Goal: Task Accomplishment & Management: Use online tool/utility

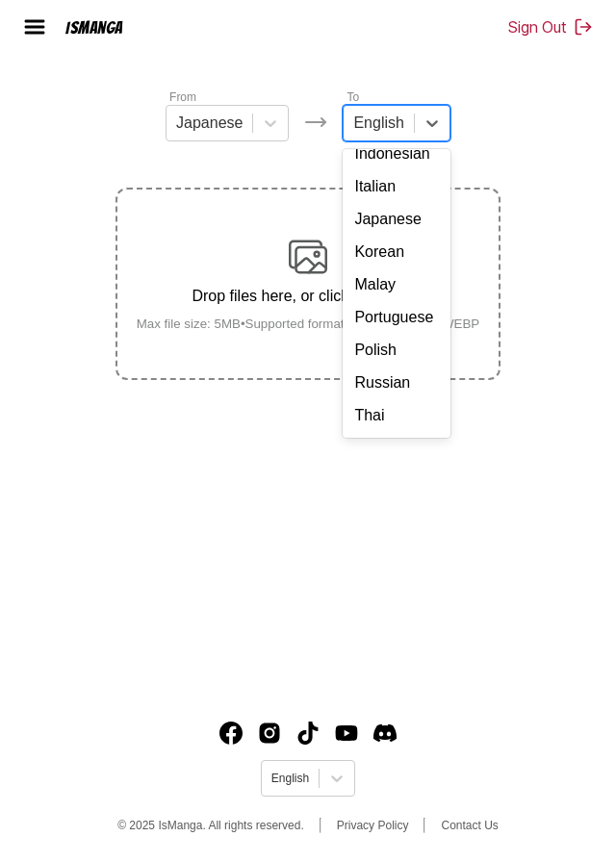
scroll to position [288, 0]
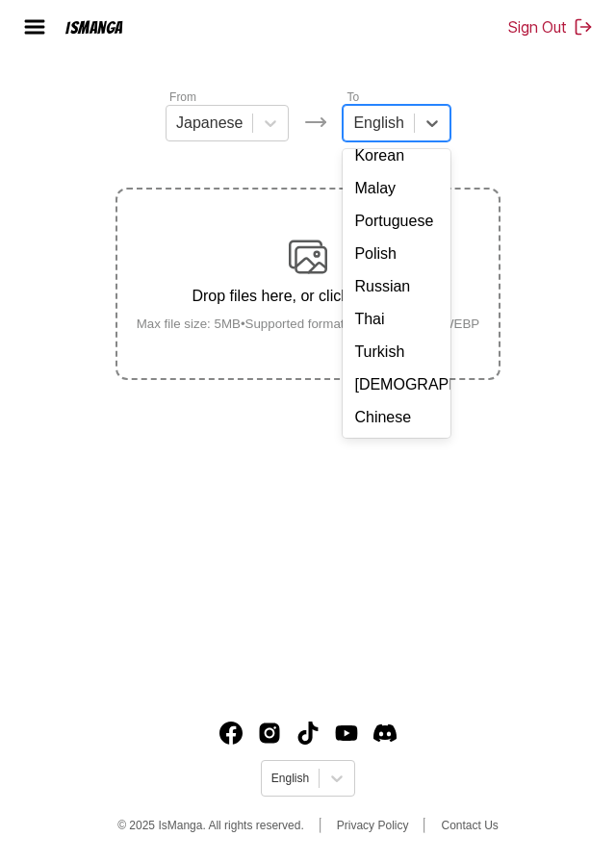
click at [374, 401] on div "Chinese" at bounding box center [395, 417] width 107 height 33
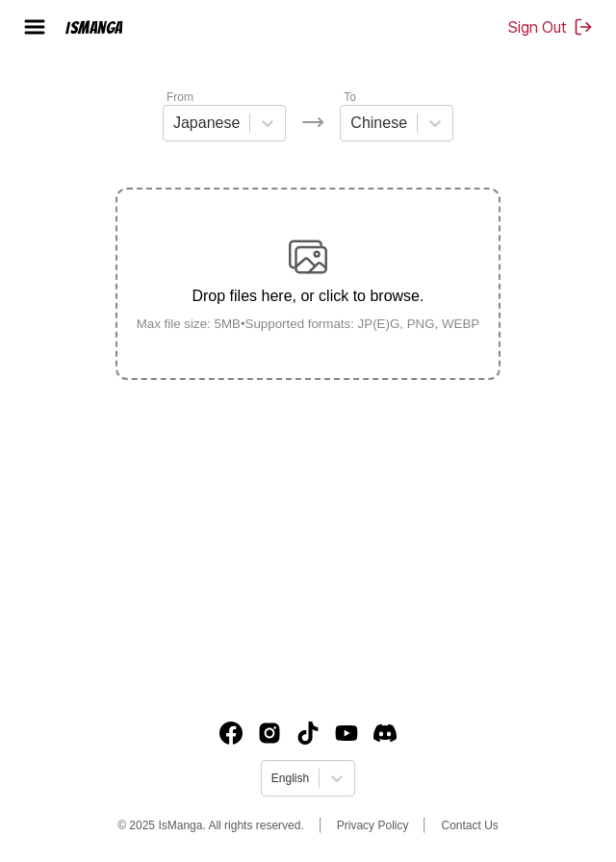
click at [268, 265] on div "Drop files here, or click to browse. Max file size: 5MB • Supported formats: JP…" at bounding box center [308, 284] width 374 height 93
click at [0, 0] on input "Drop files here, or click to browse. Max file size: 5MB • Supported formats: JP…" at bounding box center [0, 0] width 0 height 0
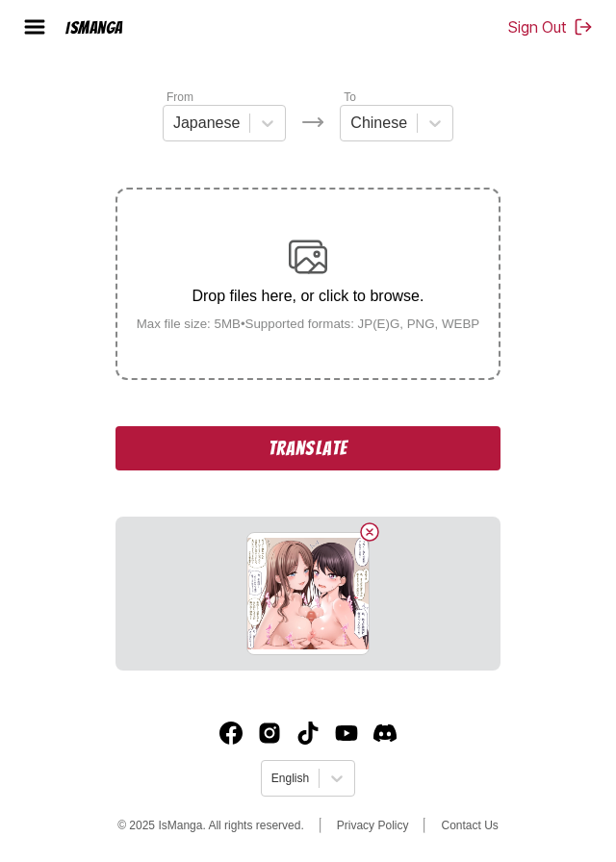
click at [399, 238] on div "Drop files here, or click to browse. Max file size: 5MB • Supported formats: JP…" at bounding box center [308, 284] width 374 height 93
click at [0, 0] on input "Drop files here, or click to browse. Max file size: 5MB • Supported formats: JP…" at bounding box center [0, 0] width 0 height 0
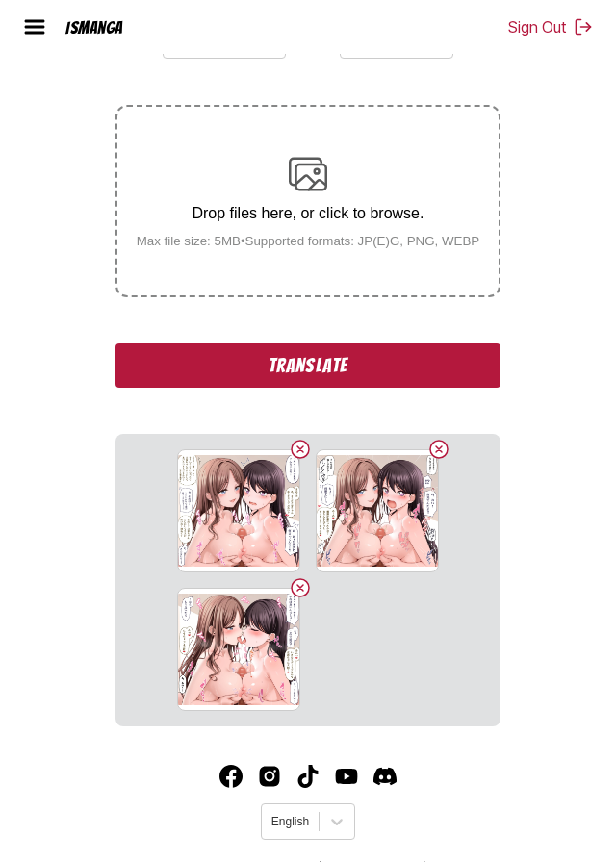
click at [439, 461] on button "Delete image" at bounding box center [438, 449] width 23 height 23
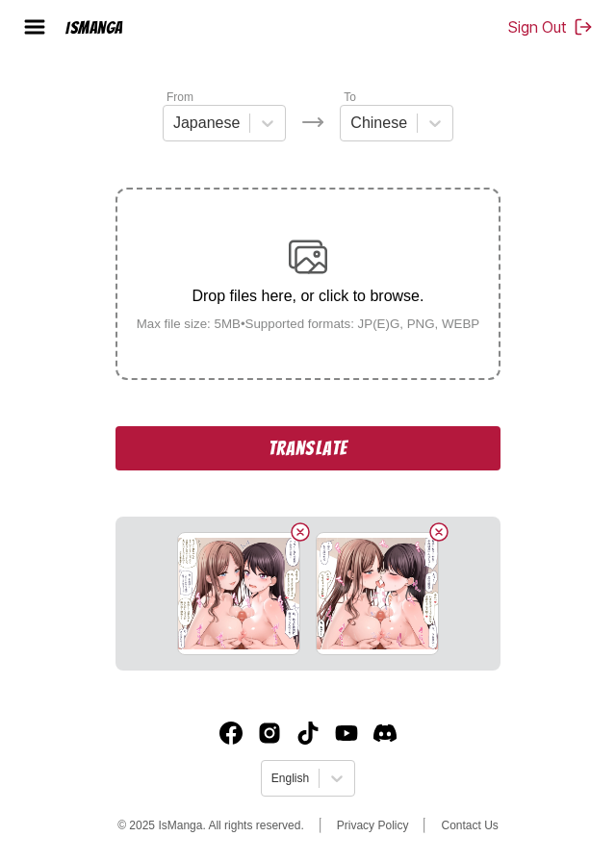
click at [208, 238] on div "Drop files here, or click to browse. Max file size: 5MB • Supported formats: JP…" at bounding box center [308, 284] width 374 height 93
click at [0, 0] on input "Drop files here, or click to browse. Max file size: 5MB • Supported formats: JP…" at bounding box center [0, 0] width 0 height 0
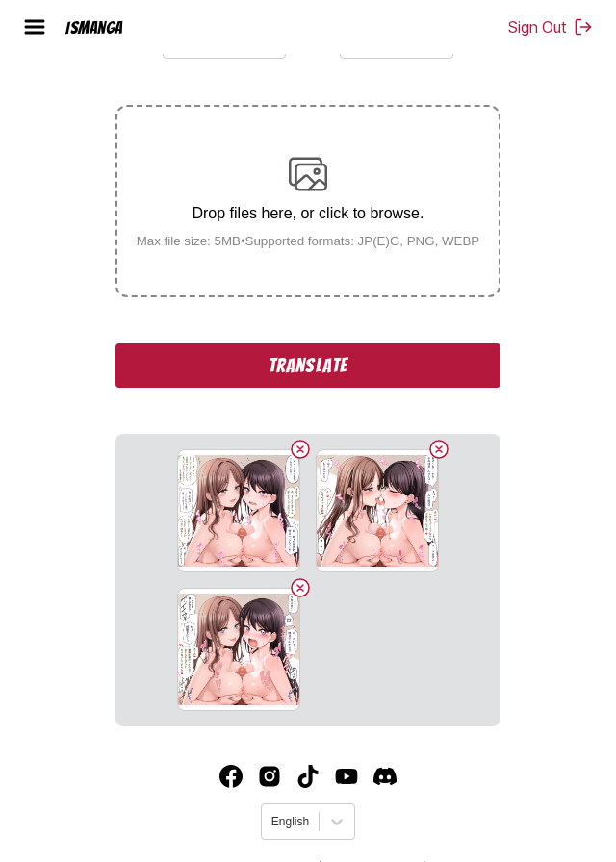
click at [249, 225] on div "Drop files here, or click to browse. Max file size: 5MB • Supported formats: JP…" at bounding box center [308, 201] width 374 height 93
click at [0, 0] on input "Drop files here, or click to browse. Max file size: 5MB • Supported formats: JP…" at bounding box center [0, 0] width 0 height 0
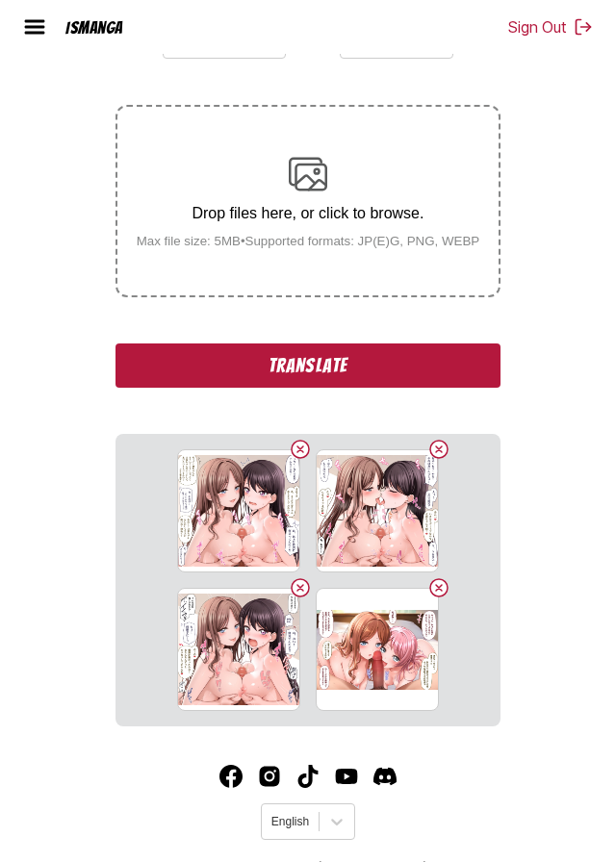
click at [211, 216] on div "Drop files here, or click to browse. Max file size: 5MB • Supported formats: JP…" at bounding box center [308, 201] width 374 height 93
click at [0, 0] on input "Drop files here, or click to browse. Max file size: 5MB • Supported formats: JP…" at bounding box center [0, 0] width 0 height 0
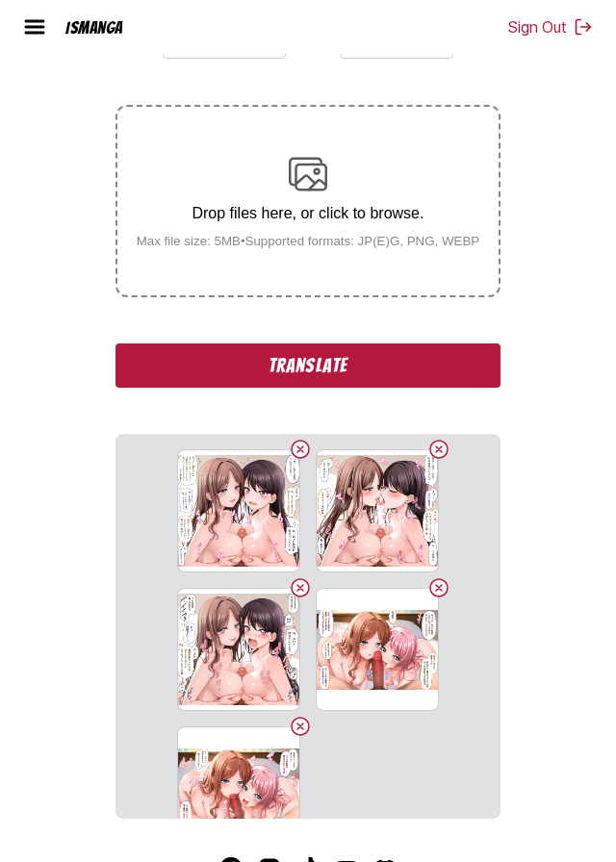
click at [170, 215] on div "Drop files here, or click to browse. Max file size: 5MB • Supported formats: JP…" at bounding box center [308, 201] width 374 height 93
click at [0, 0] on input "Drop files here, or click to browse. Max file size: 5MB • Supported formats: JP…" at bounding box center [0, 0] width 0 height 0
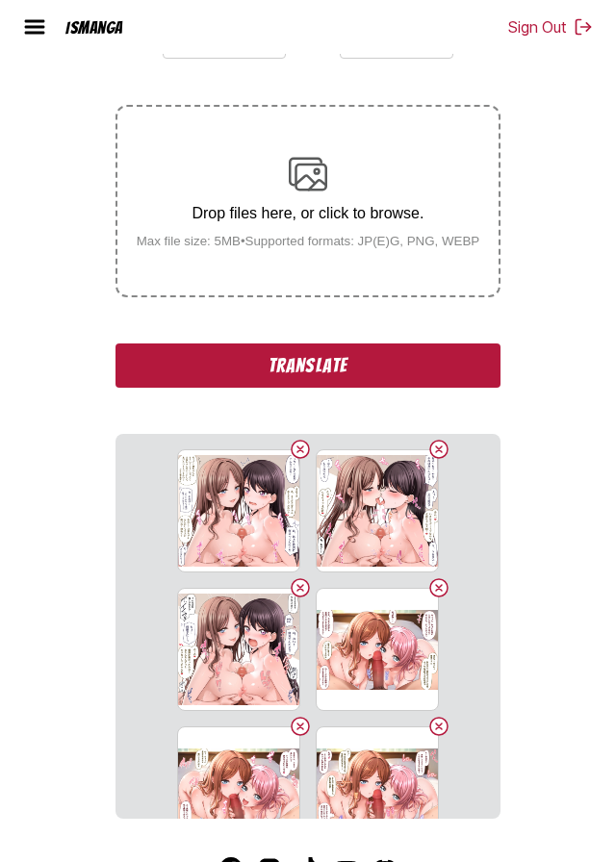
click at [179, 220] on div "Drop files here, or click to browse. Max file size: 5MB • Supported formats: JP…" at bounding box center [308, 201] width 374 height 93
click at [0, 0] on input "Drop files here, or click to browse. Max file size: 5MB • Supported formats: JP…" at bounding box center [0, 0] width 0 height 0
click at [179, 232] on div "Drop files here, or click to browse. Max file size: 5MB • Supported formats: JP…" at bounding box center [308, 201] width 374 height 93
click at [0, 0] on input "Drop files here, or click to browse. Max file size: 5MB • Supported formats: JP…" at bounding box center [0, 0] width 0 height 0
click at [175, 224] on div "Drop files here, or click to browse. Max file size: 5MB • Supported formats: JP…" at bounding box center [308, 201] width 374 height 93
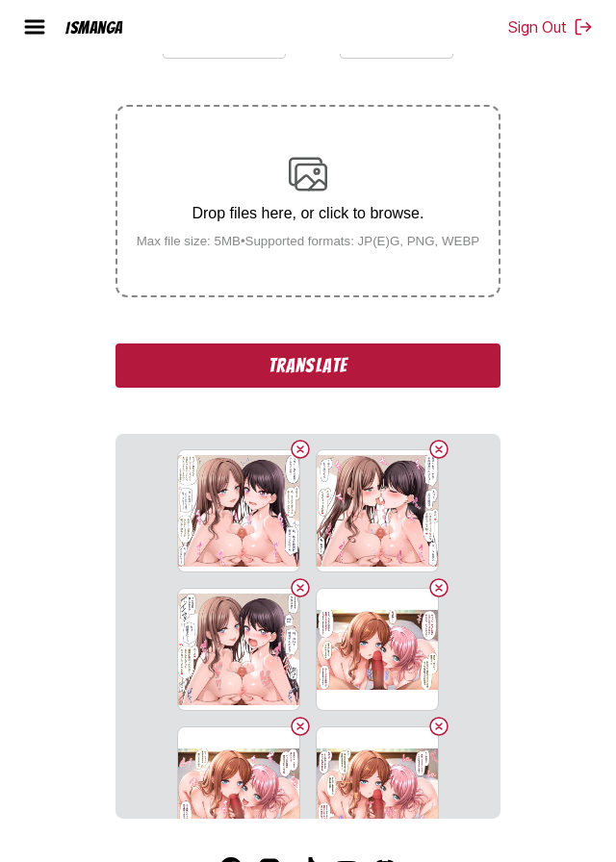
click at [0, 0] on input "Drop files here, or click to browse. Max file size: 5MB • Supported formats: JP…" at bounding box center [0, 0] width 0 height 0
click at [176, 236] on div "Drop files here, or click to browse. Max file size: 5MB • Supported formats: JP…" at bounding box center [308, 201] width 374 height 93
click at [0, 0] on input "Drop files here, or click to browse. Max file size: 5MB • Supported formats: JP…" at bounding box center [0, 0] width 0 height 0
click at [190, 388] on button "Translate" at bounding box center [307, 365] width 385 height 44
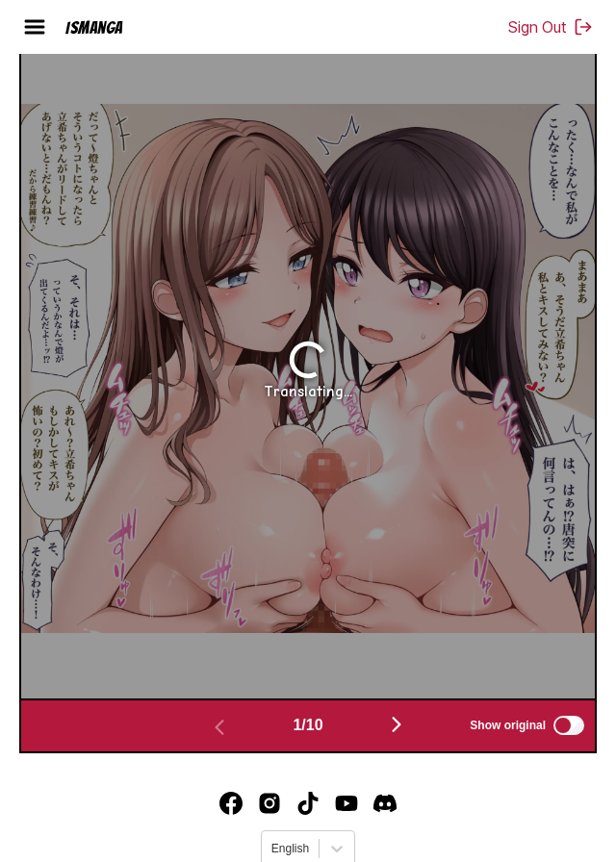
scroll to position [732, 0]
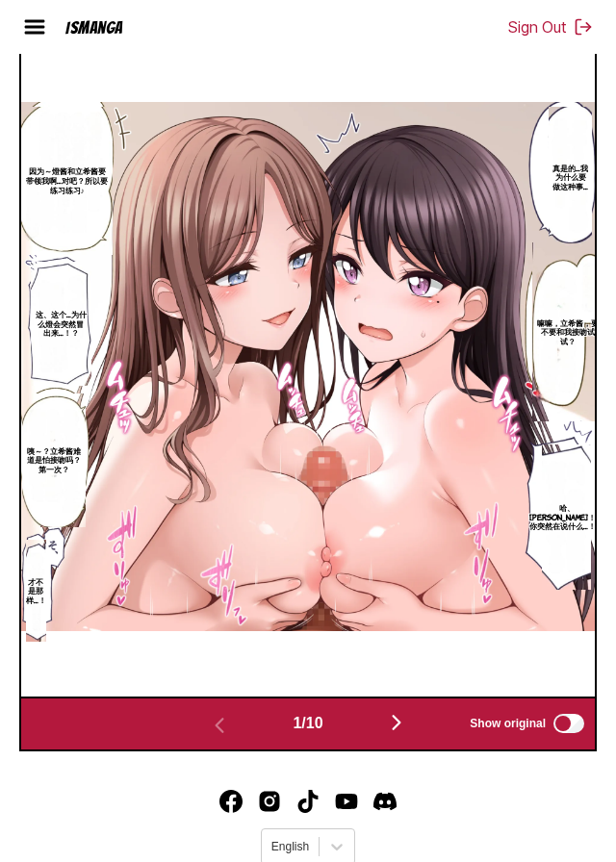
click at [408, 734] on img "button" at bounding box center [396, 722] width 23 height 23
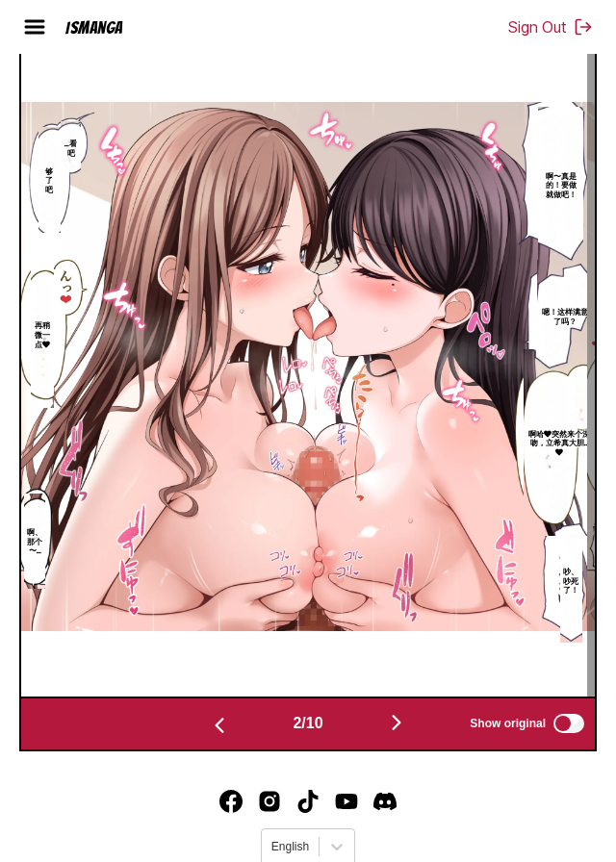
click at [406, 734] on img "button" at bounding box center [396, 722] width 23 height 23
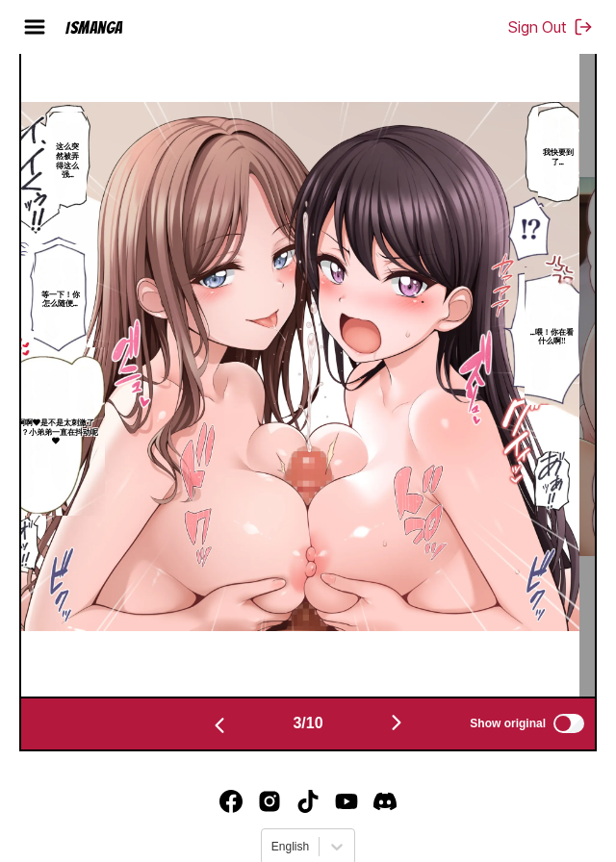
click at [401, 734] on img "button" at bounding box center [396, 722] width 23 height 23
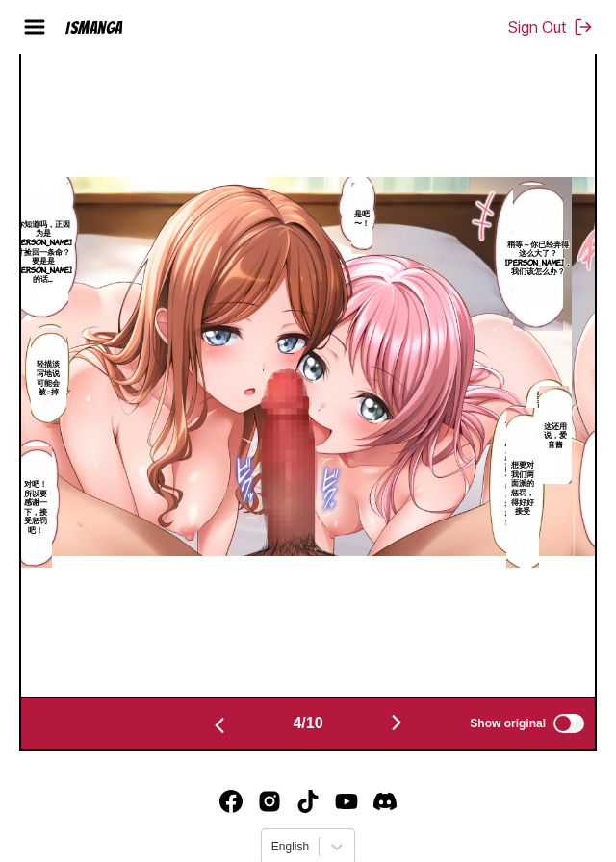
click at [399, 734] on img "button" at bounding box center [396, 722] width 23 height 23
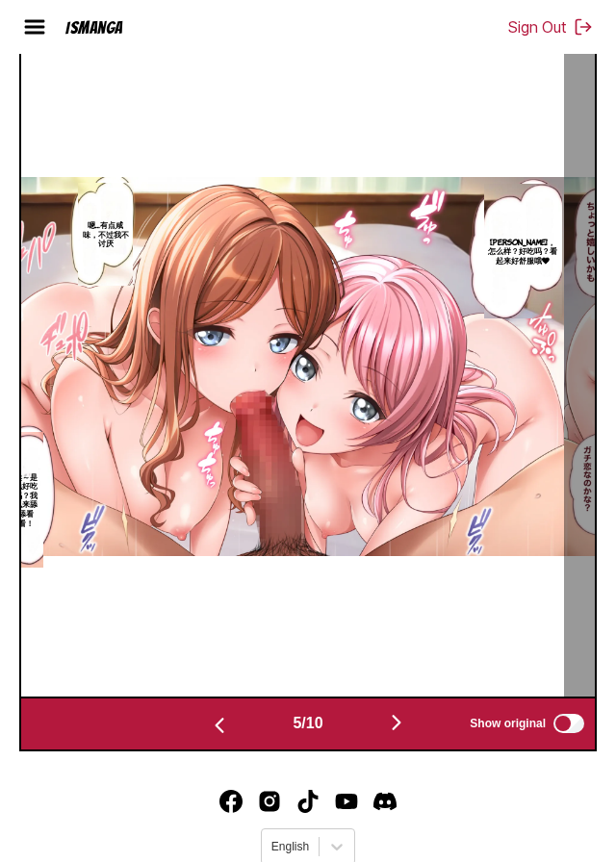
click at [395, 734] on img "button" at bounding box center [396, 722] width 23 height 23
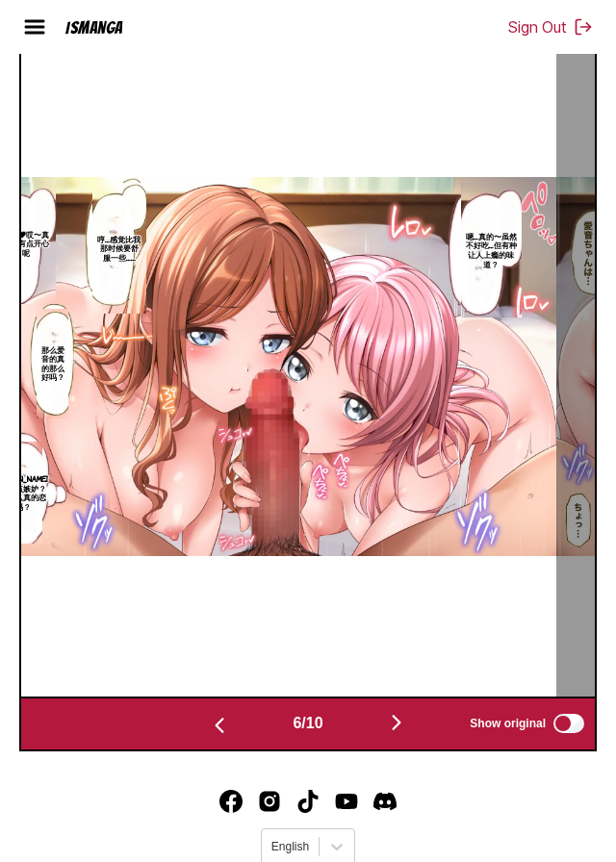
click at [394, 734] on img "button" at bounding box center [396, 722] width 23 height 23
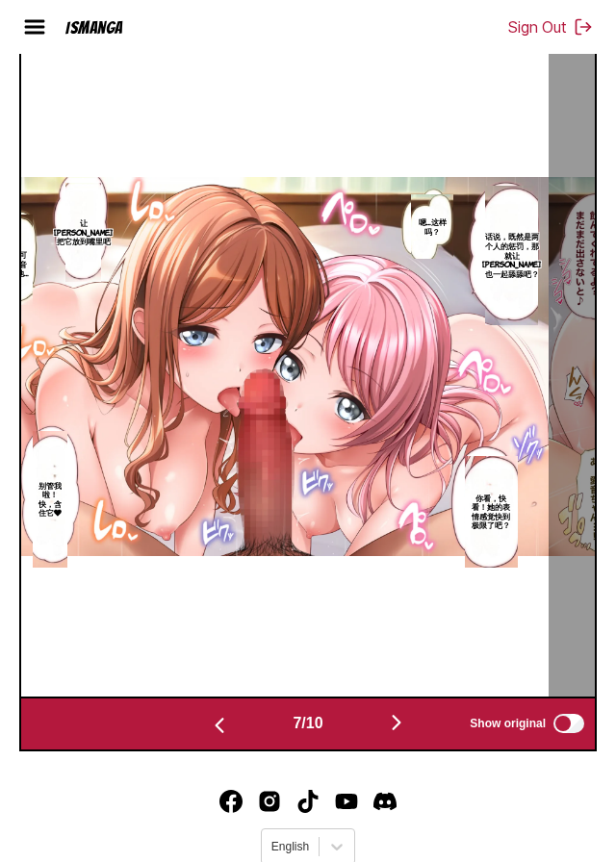
click at [402, 734] on img "button" at bounding box center [396, 722] width 23 height 23
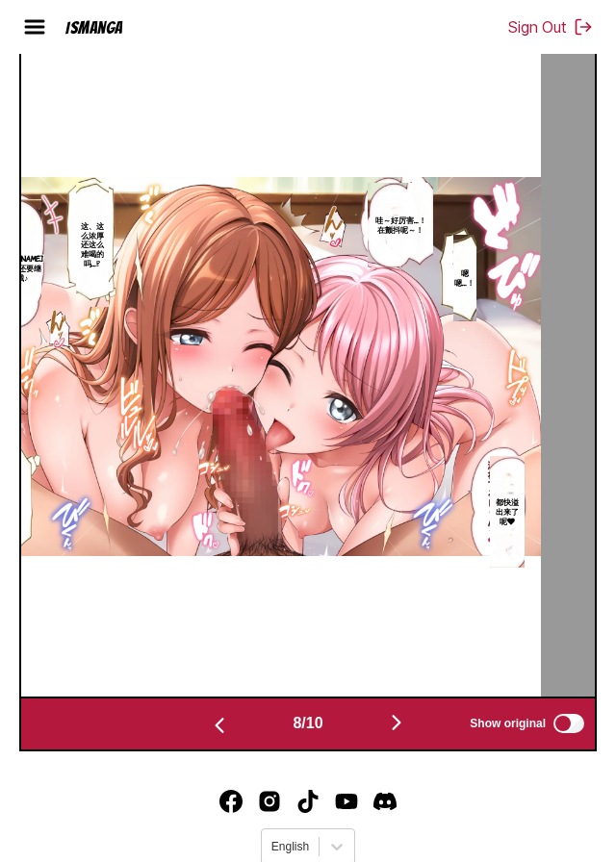
click at [391, 734] on img "button" at bounding box center [396, 722] width 23 height 23
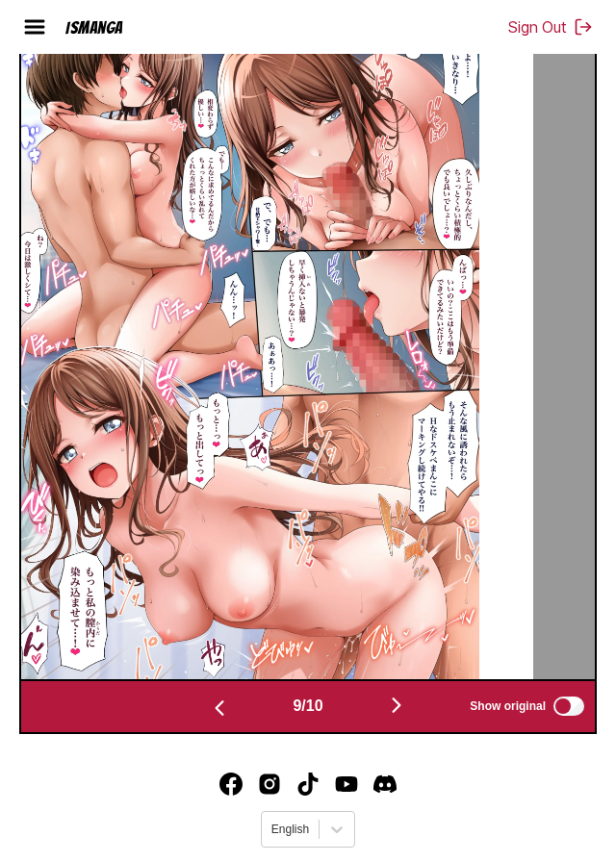
scroll to position [751, 0]
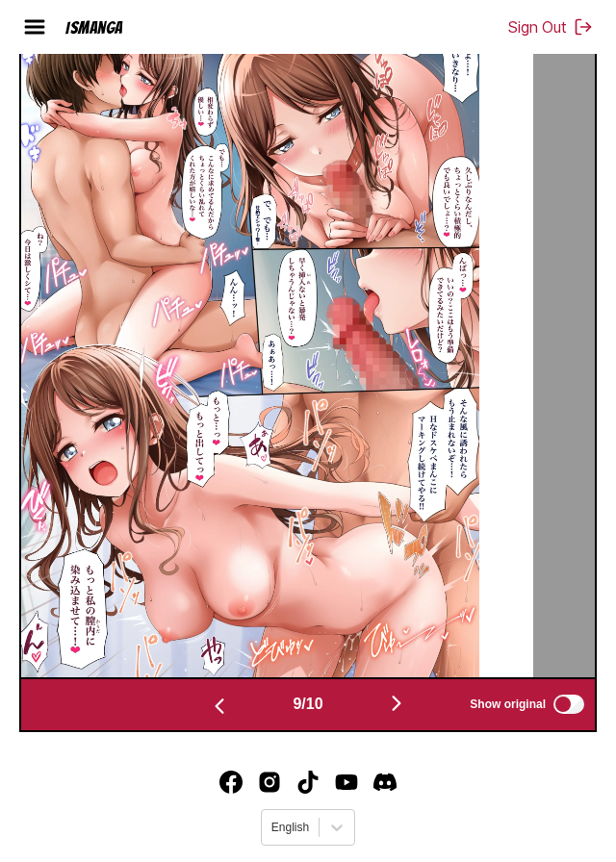
click at [404, 715] on img "button" at bounding box center [396, 703] width 23 height 23
